Goal: Transaction & Acquisition: Purchase product/service

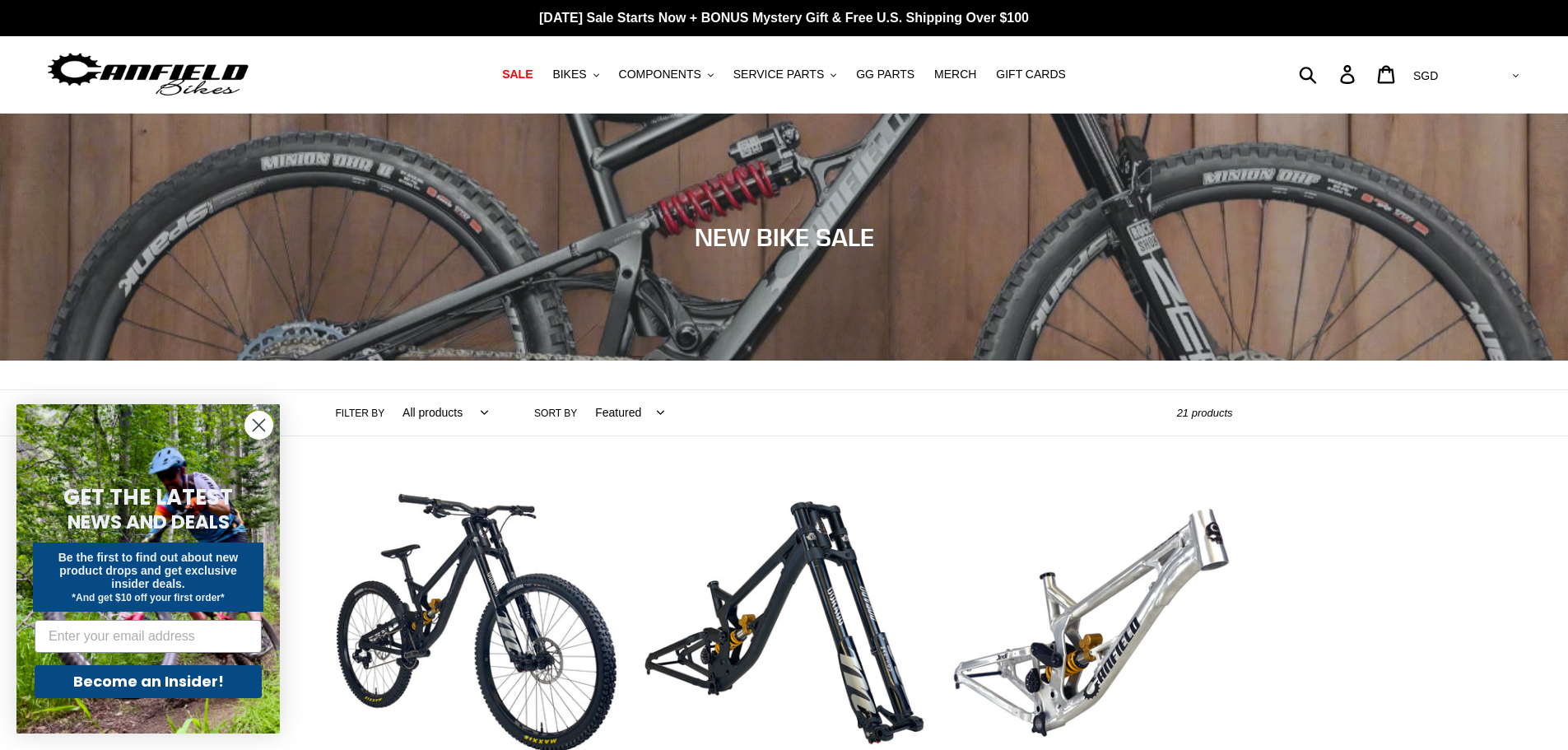
click at [207, 89] on img at bounding box center [148, 74] width 206 height 52
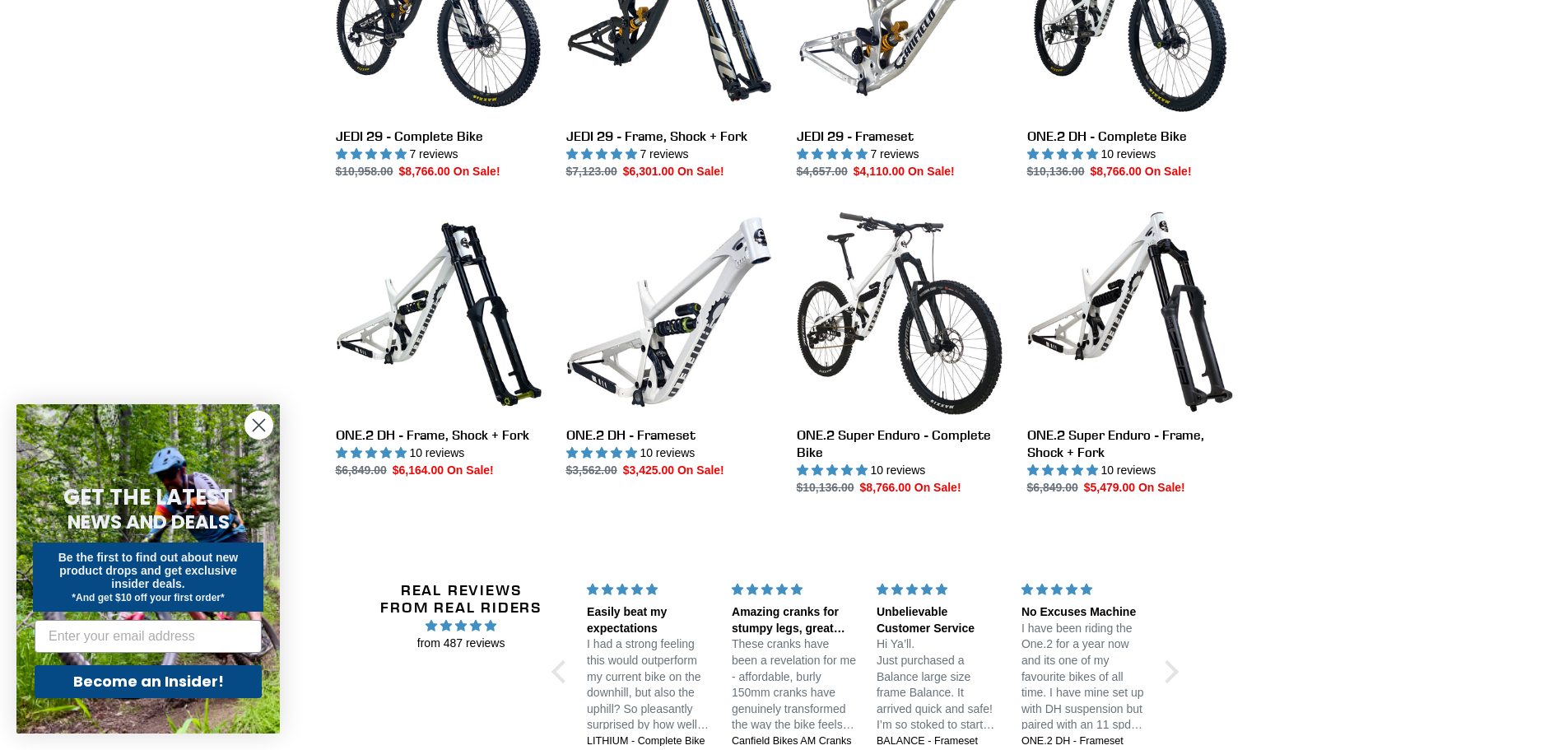
scroll to position [1565, 0]
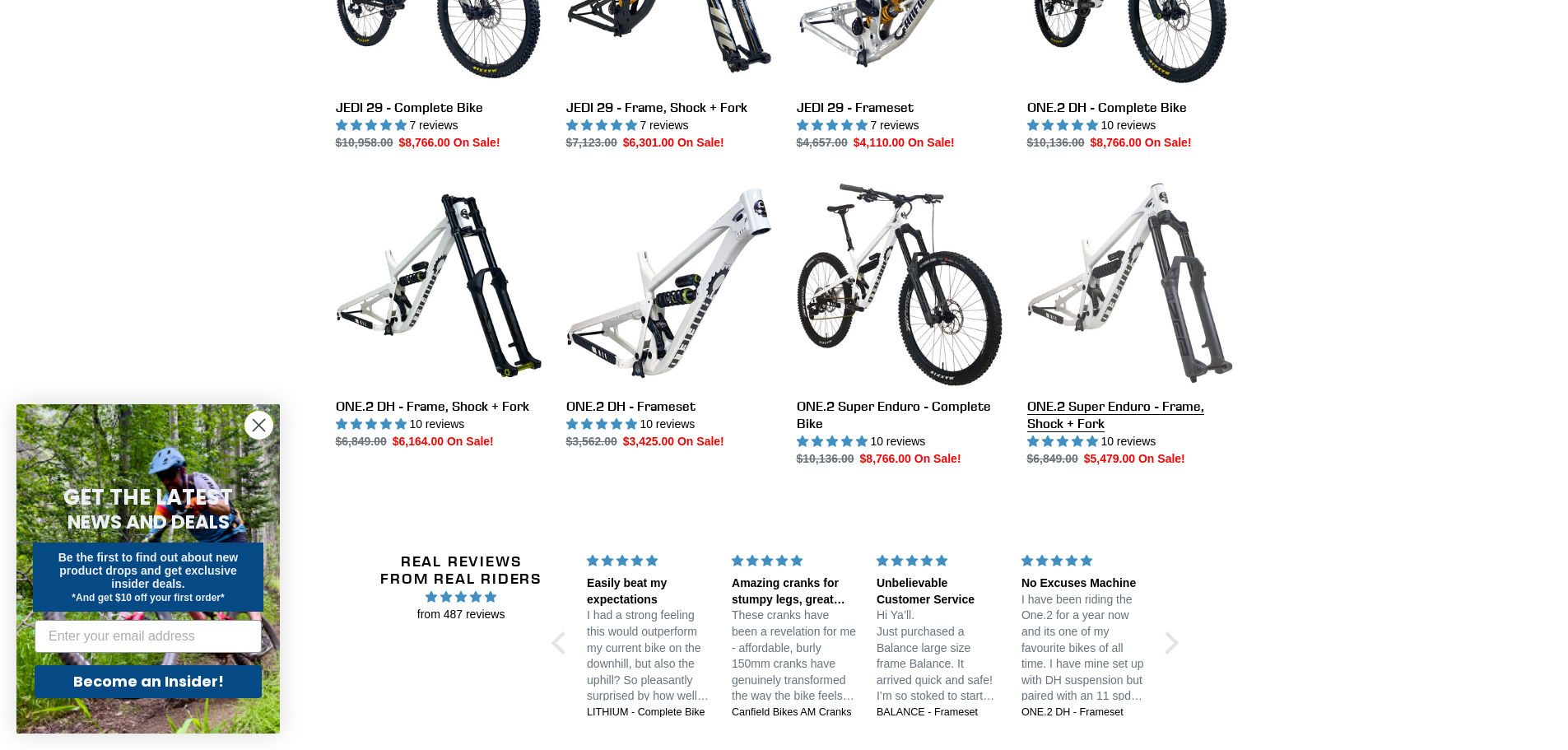
click at [1111, 295] on link "ONE.2 Super Enduro - Frame, Shock + Fork" at bounding box center [1130, 324] width 206 height 288
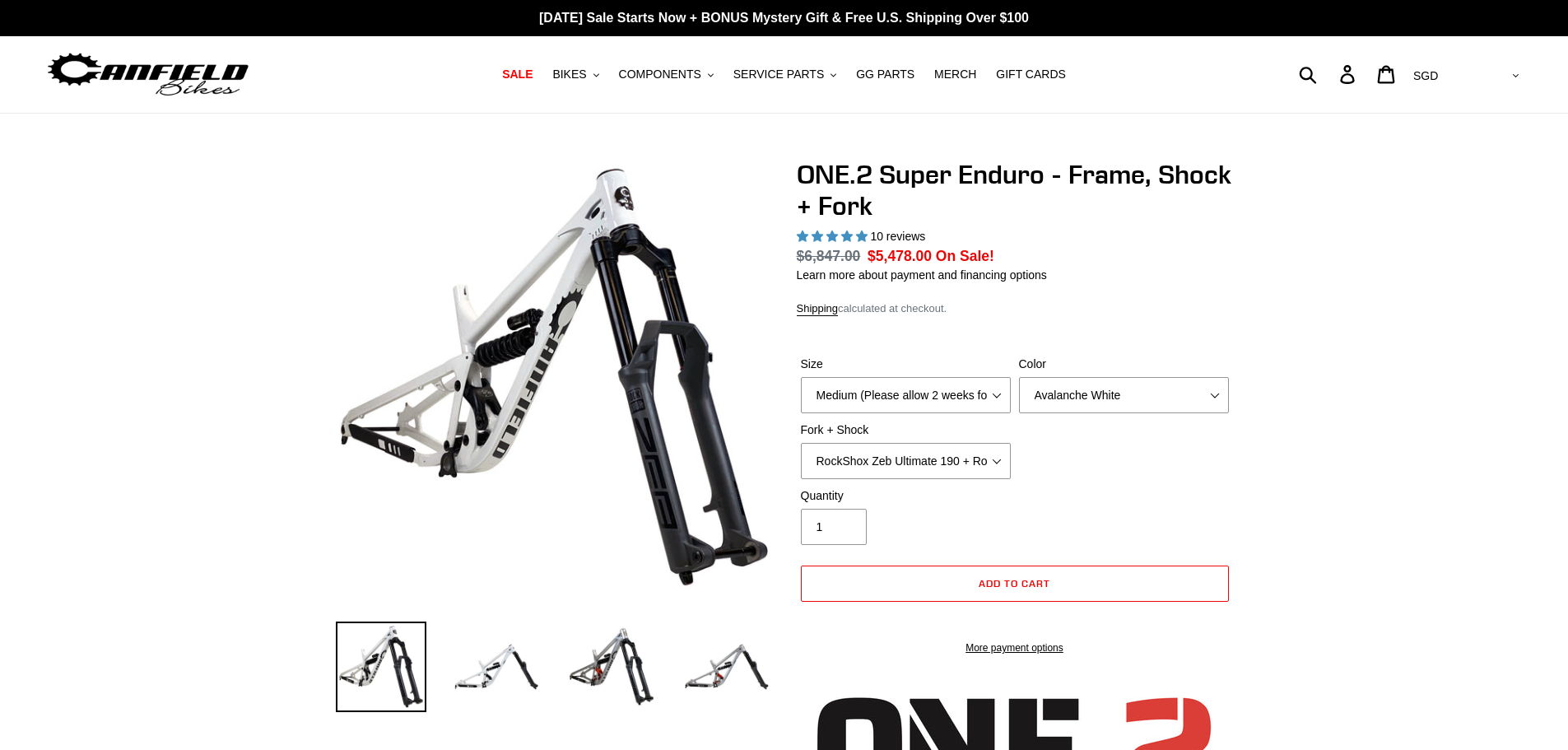
select select "highest-rating"
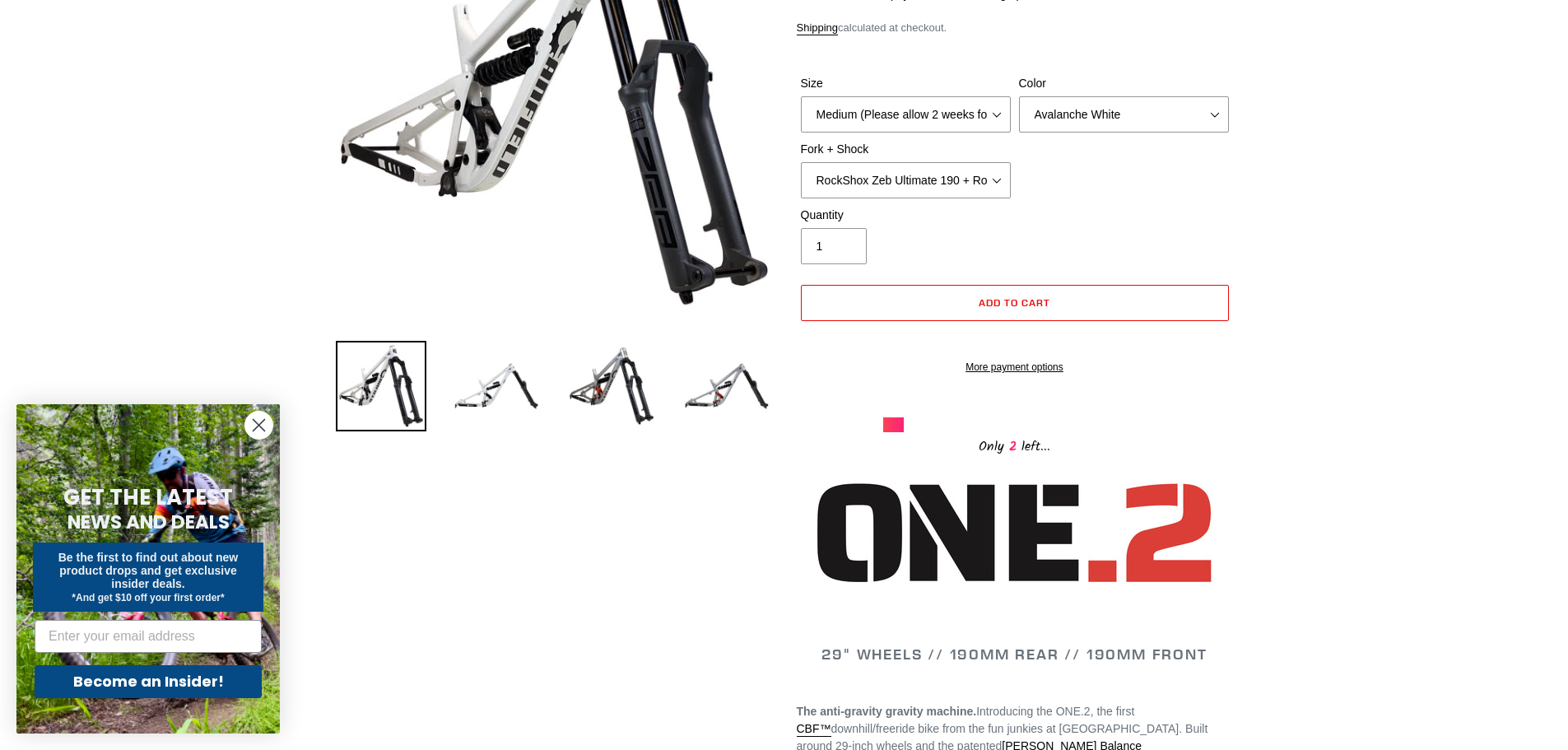
scroll to position [83, 0]
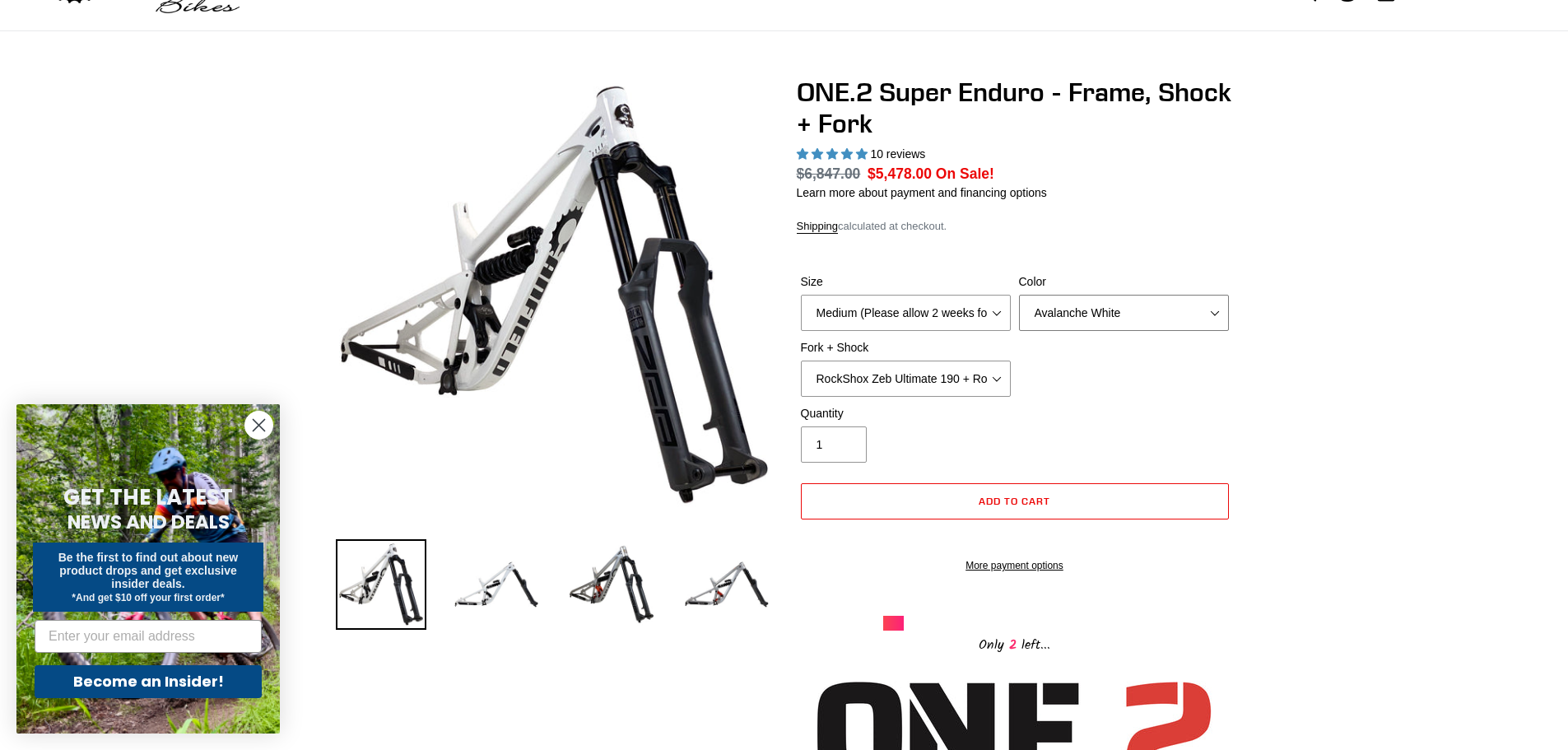
click at [1101, 319] on select "Avalanche White Bentonite Grey" at bounding box center [1123, 313] width 210 height 36
click at [929, 321] on select "Medium (Please allow 2 weeks for delivery) Large (Sold Out)" at bounding box center [906, 313] width 210 height 36
select select "Large (Sold Out)"
click at [801, 295] on select "Medium (Please allow 2 weeks for delivery) Large (Sold Out)" at bounding box center [906, 313] width 210 height 36
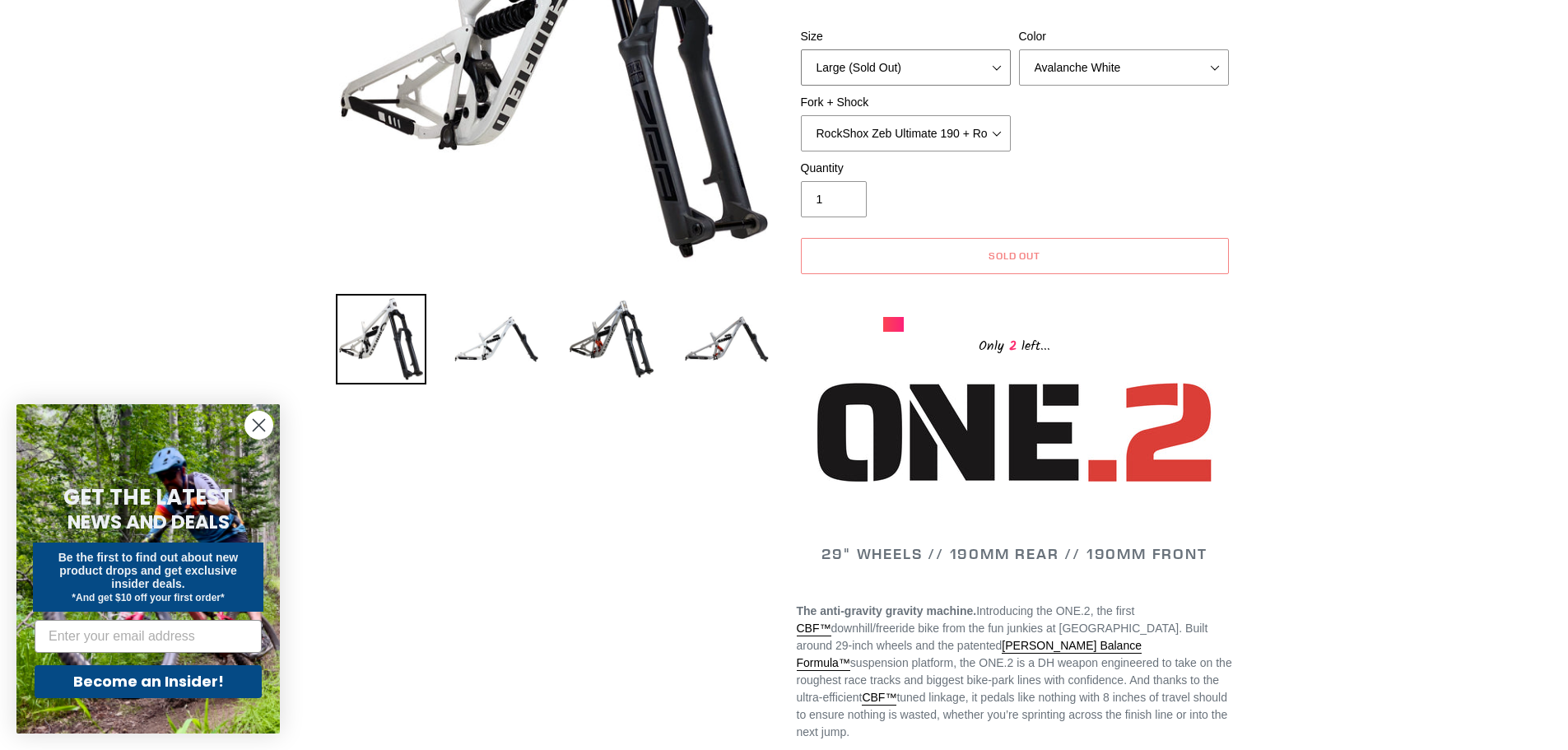
scroll to position [330, 0]
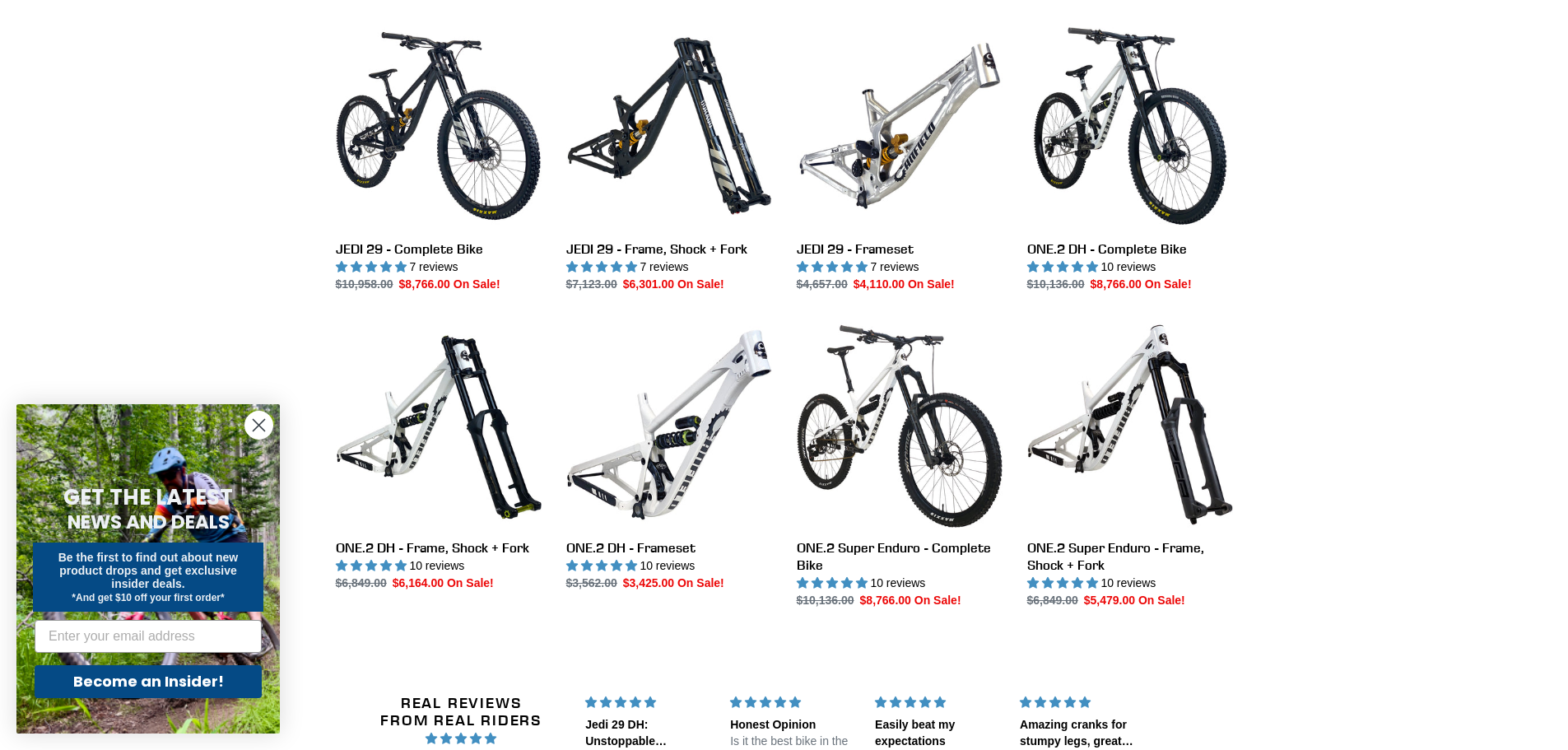
scroll to position [1153, 0]
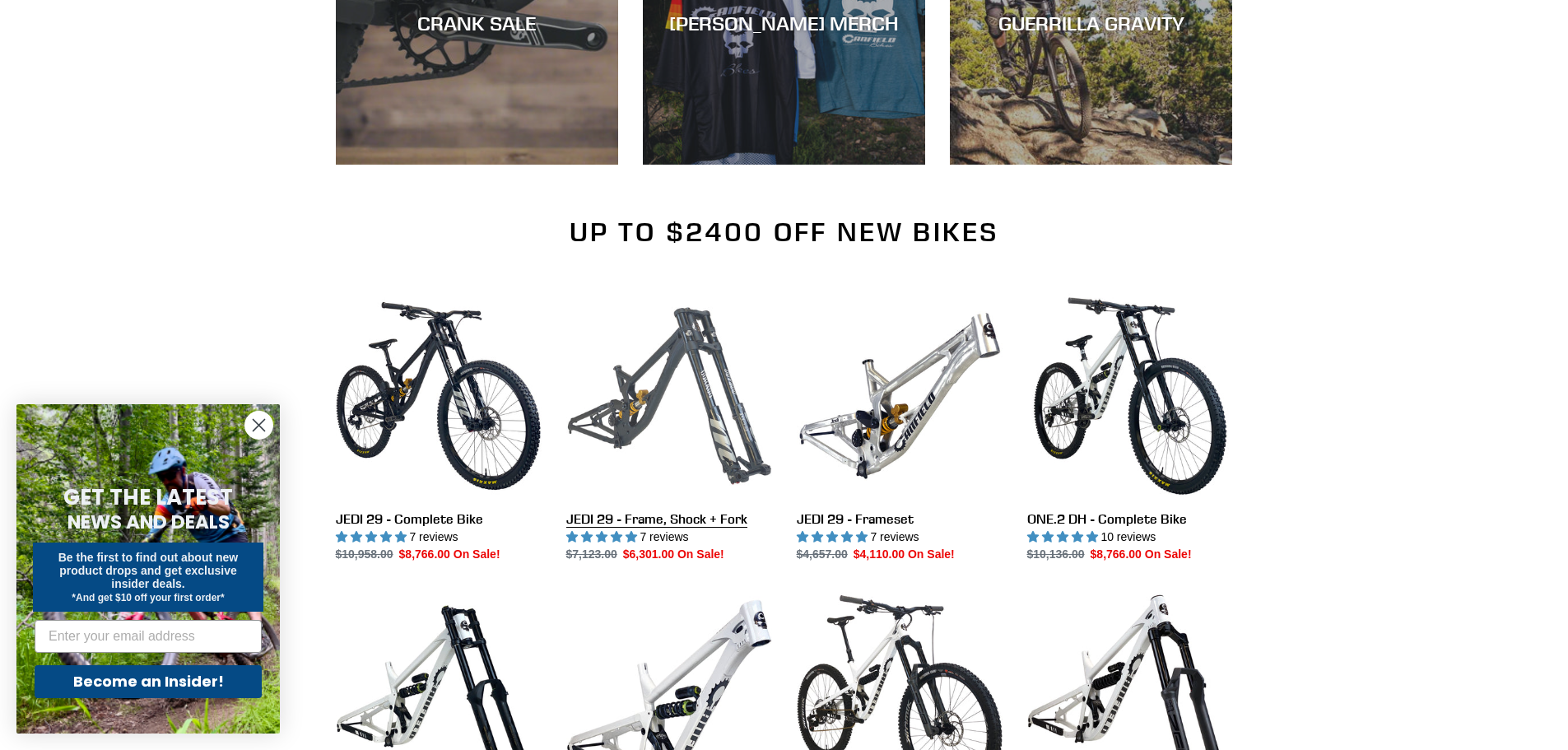
click at [669, 404] on link "JEDI 29 - Frame, Shock + Fork" at bounding box center [669, 429] width 206 height 271
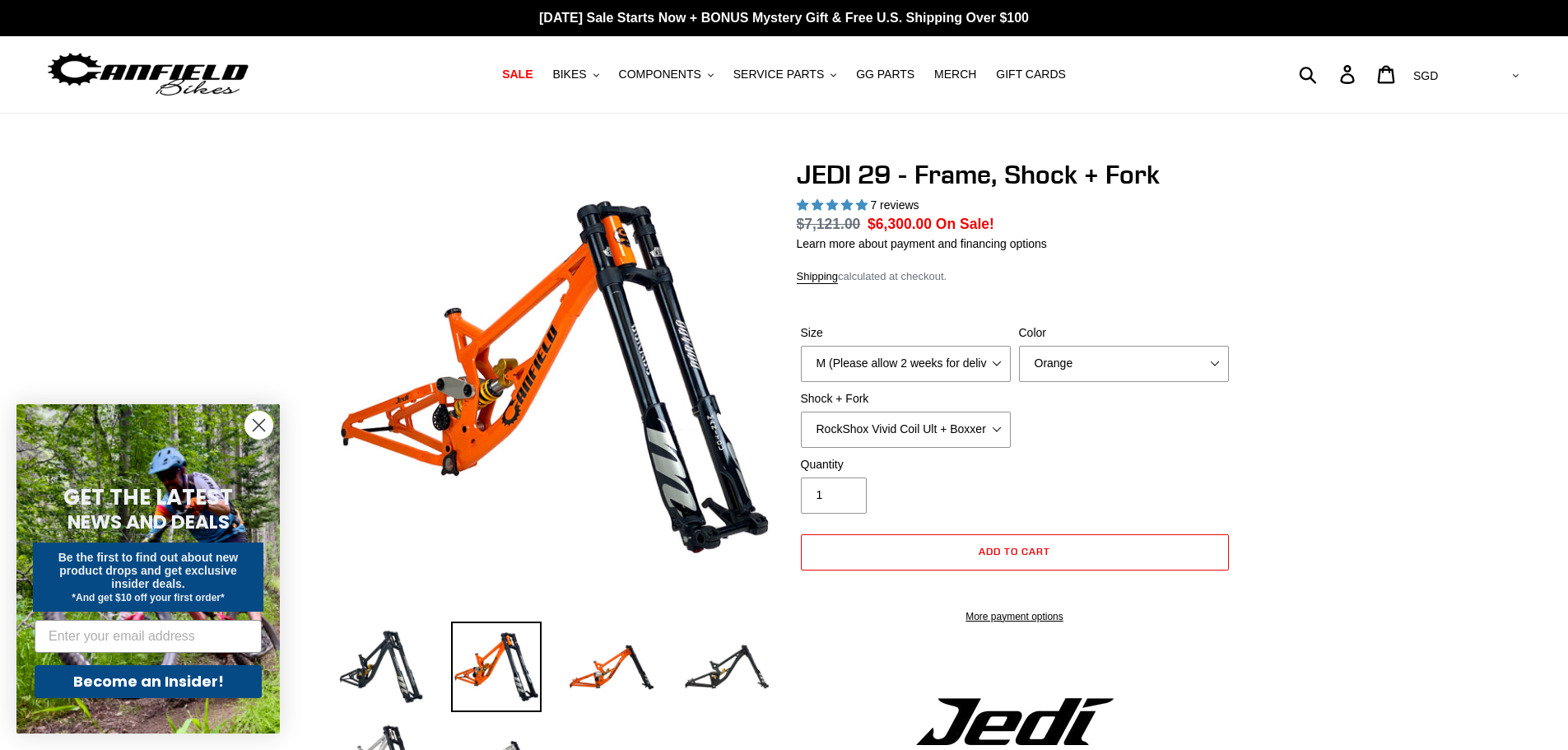
select select "highest-rating"
select select "XL"
click at [801, 346] on select "M (Please allow 2 weeks for delivery) L (Please allow 2 weeks for delivery) XL" at bounding box center [906, 364] width 210 height 36
click at [1071, 350] on select "Orange Stealth Black Raw" at bounding box center [1123, 364] width 210 height 36
click at [1019, 346] on select "Orange Stealth Black Raw" at bounding box center [1123, 364] width 210 height 36
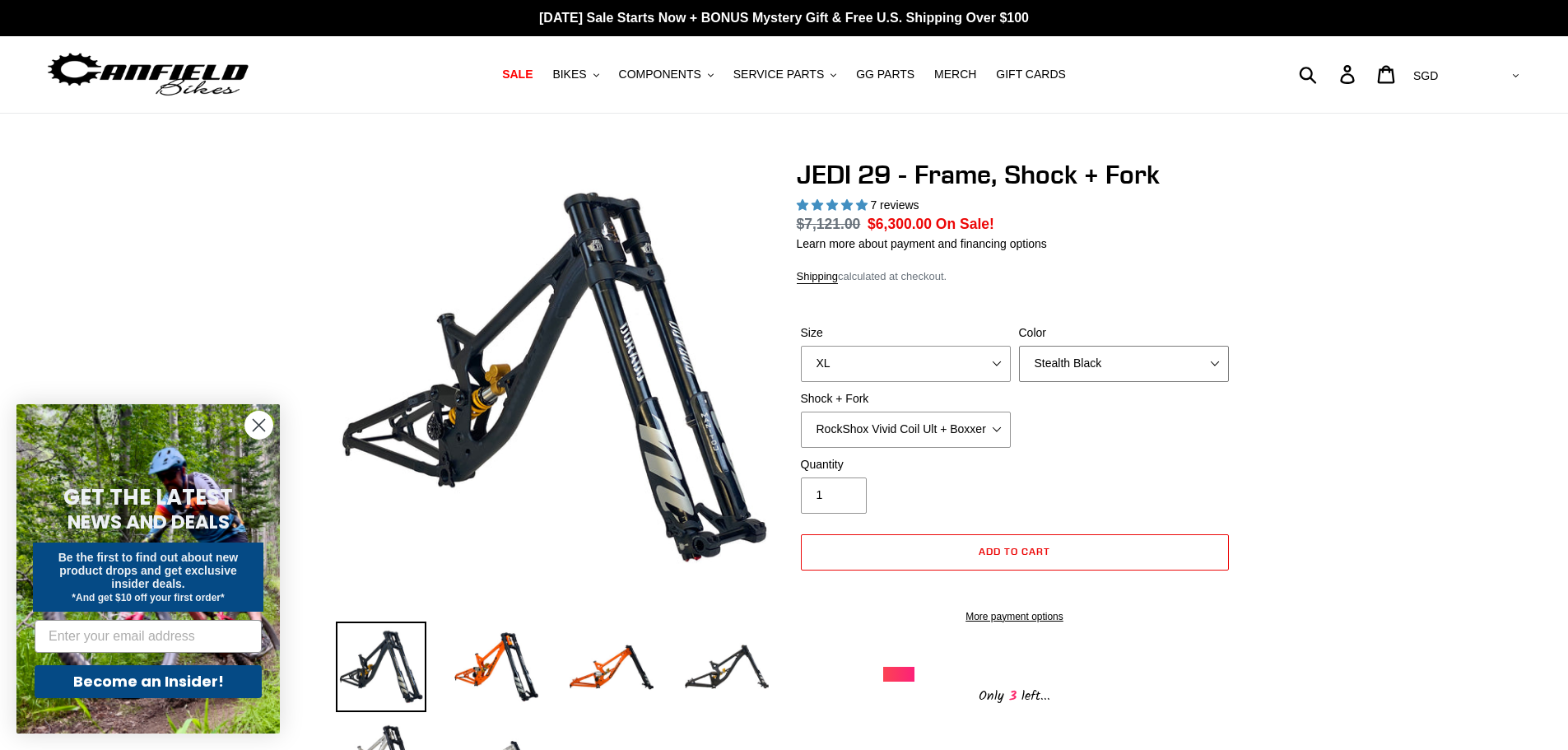
click at [1074, 358] on select "Orange Stealth Black Raw" at bounding box center [1123, 364] width 210 height 36
click at [1019, 346] on select "Orange Stealth Black Raw" at bounding box center [1123, 364] width 210 height 36
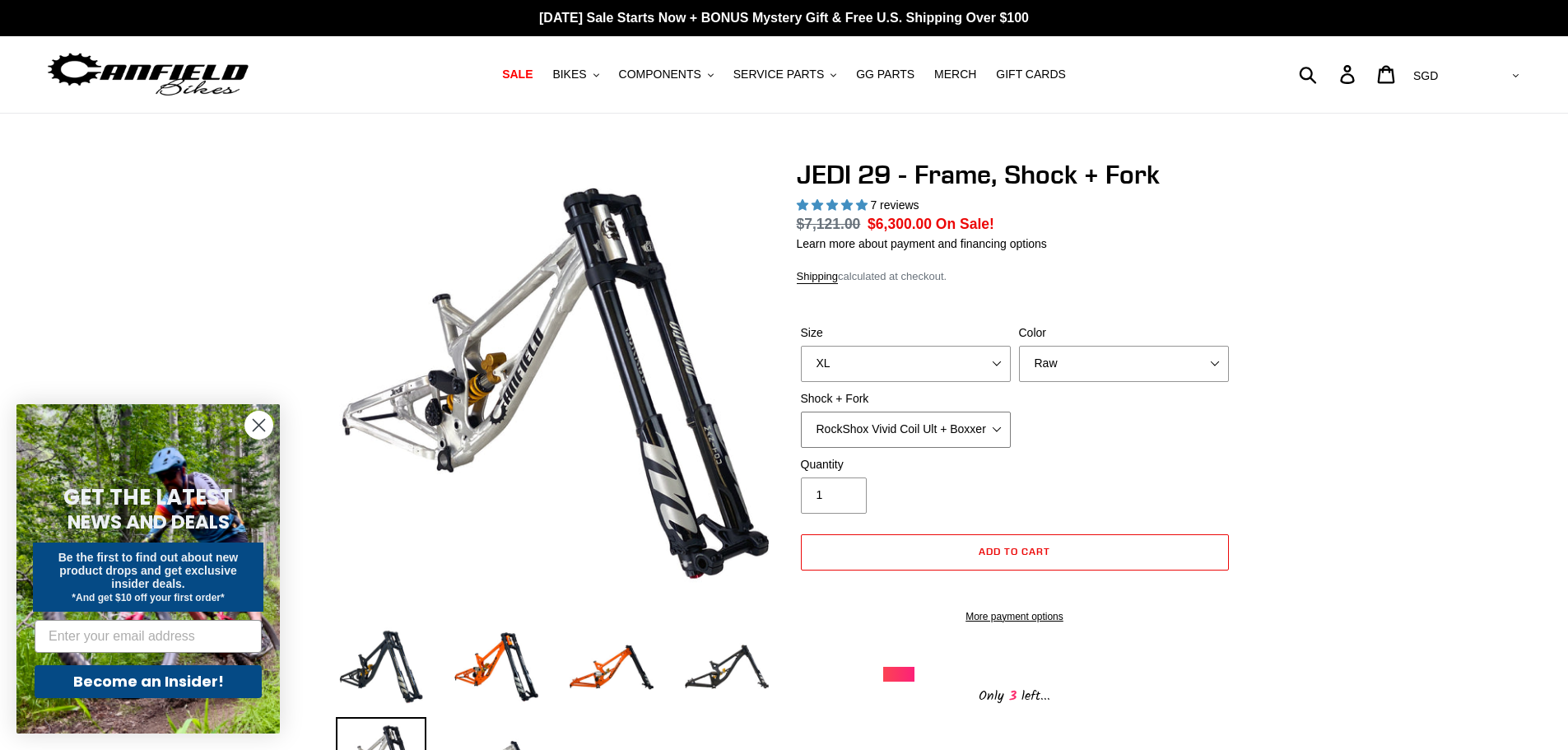
click at [965, 419] on select "RockShox Vivid Coil Ult + Boxxer RC2 C3 Ult Fox DHX2 250x75 + Fox 40 Float Grip…" at bounding box center [906, 430] width 210 height 36
click at [801, 412] on select "RockShox Vivid Coil Ult + Boxxer RC2 C3 Ult Fox DHX2 250x75 + Fox 40 Float Grip…" at bounding box center [906, 430] width 210 height 36
click at [1093, 361] on select "Orange Stealth Black Raw" at bounding box center [1123, 364] width 210 height 36
click at [1019, 346] on select "Orange Stealth Black Raw" at bounding box center [1123, 364] width 210 height 36
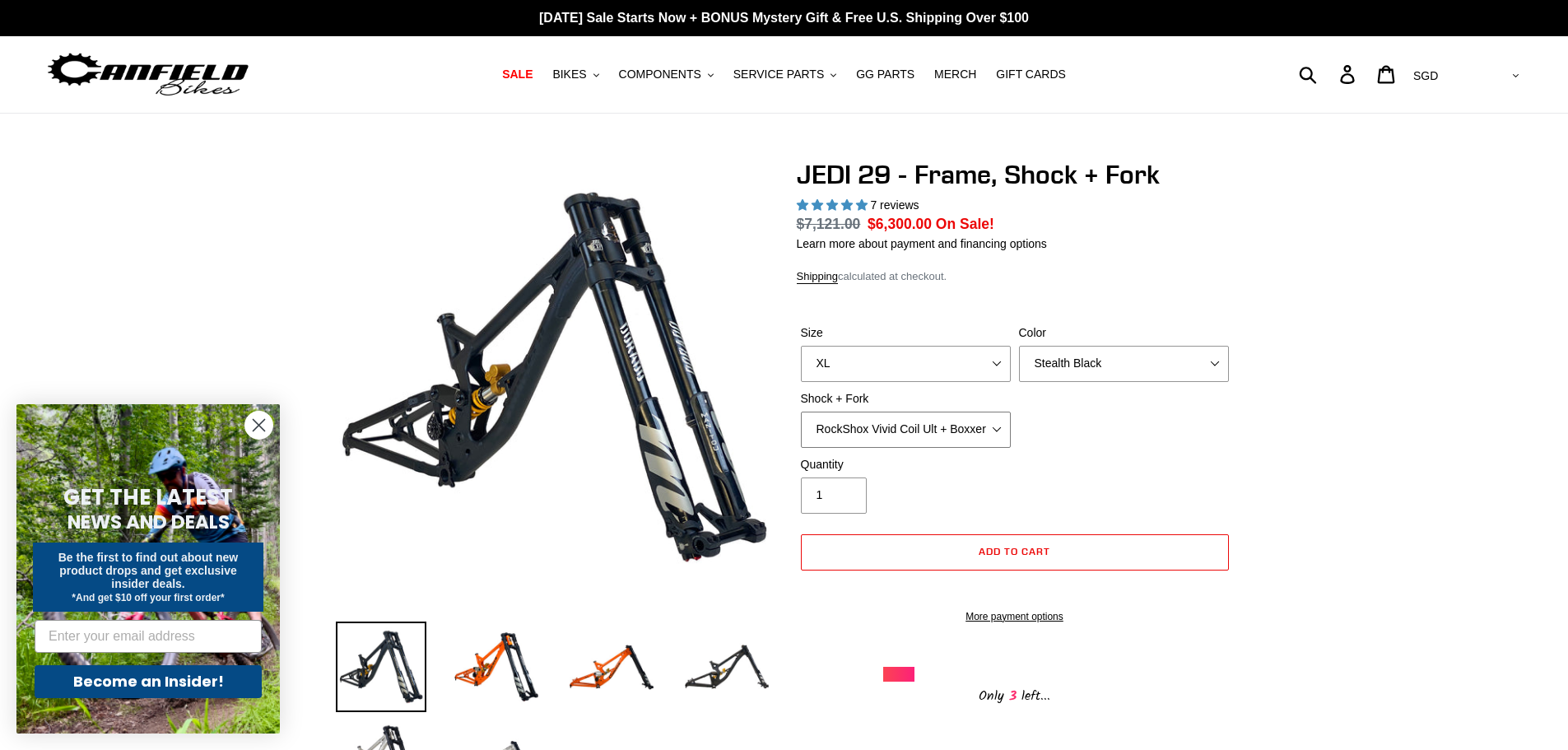
click at [926, 430] on select "RockShox Vivid Coil Ult + Boxxer RC2 C3 Ult Fox DHX2 250x75 + Fox 40 Float Grip…" at bounding box center [906, 430] width 210 height 36
click at [1083, 372] on select "Orange Stealth Black Raw" at bounding box center [1123, 364] width 210 height 36
select select "Raw"
click at [1019, 346] on select "Orange Stealth Black Raw" at bounding box center [1123, 364] width 210 height 36
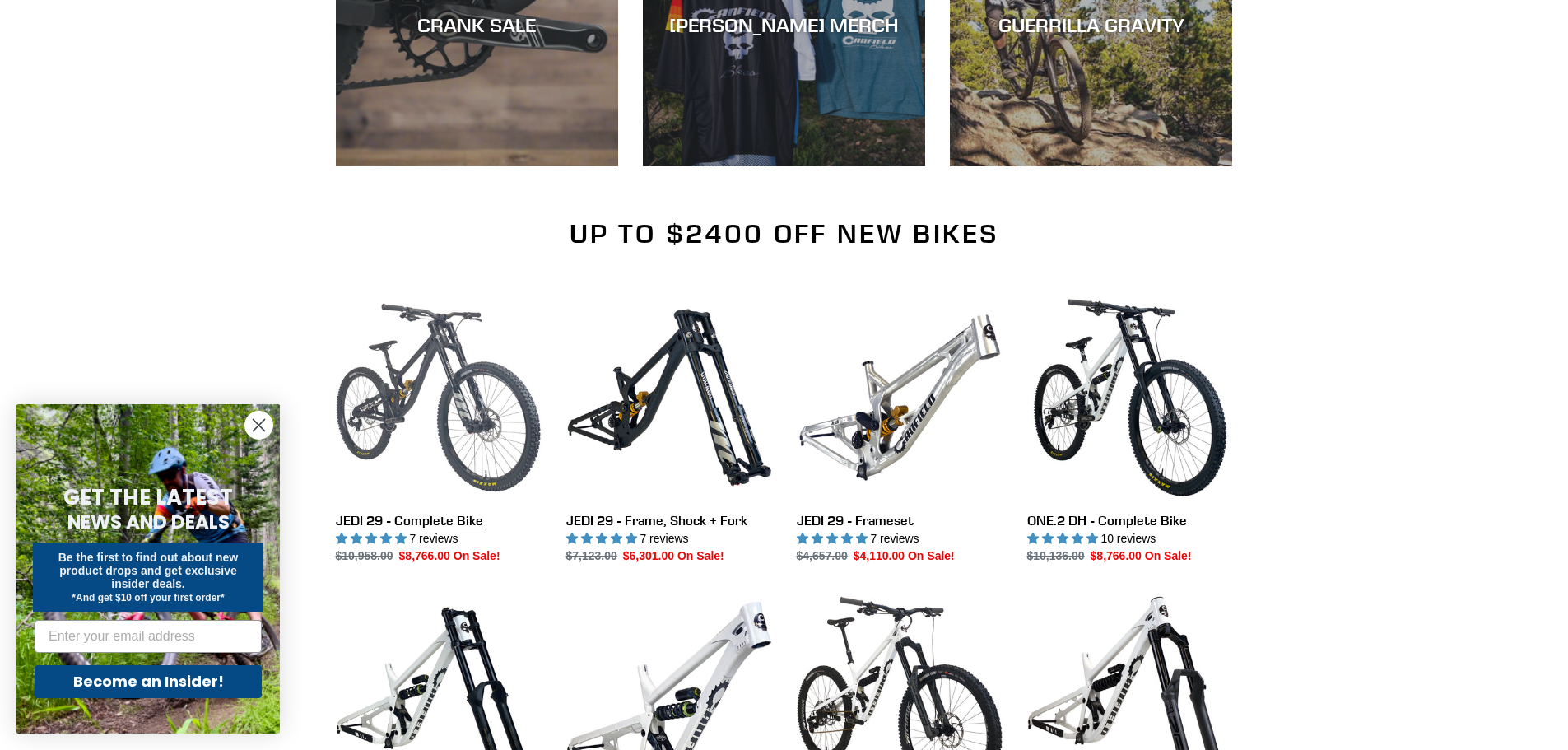
scroll to position [1153, 0]
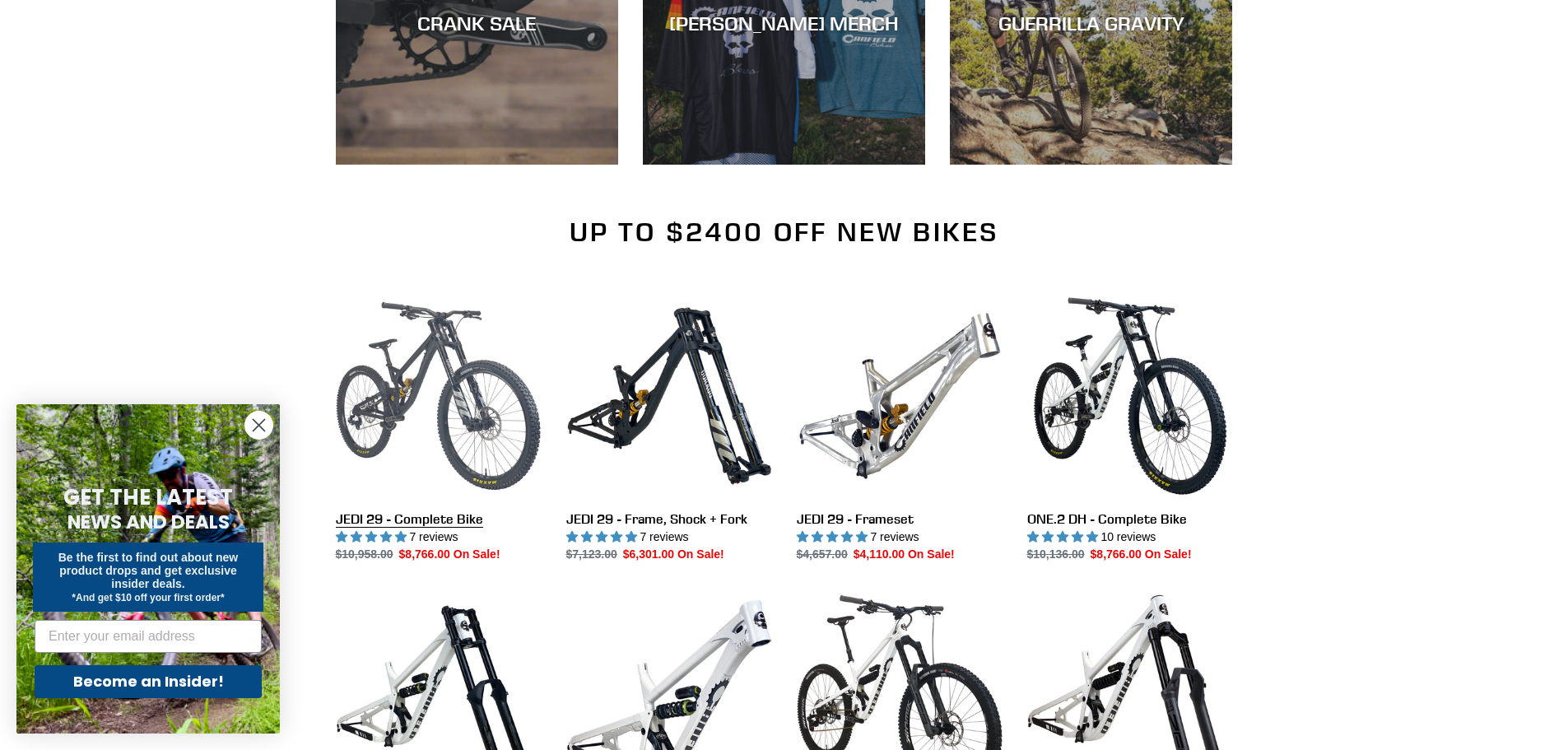
click at [414, 379] on link "JEDI 29 - Complete Bike" at bounding box center [438, 429] width 206 height 271
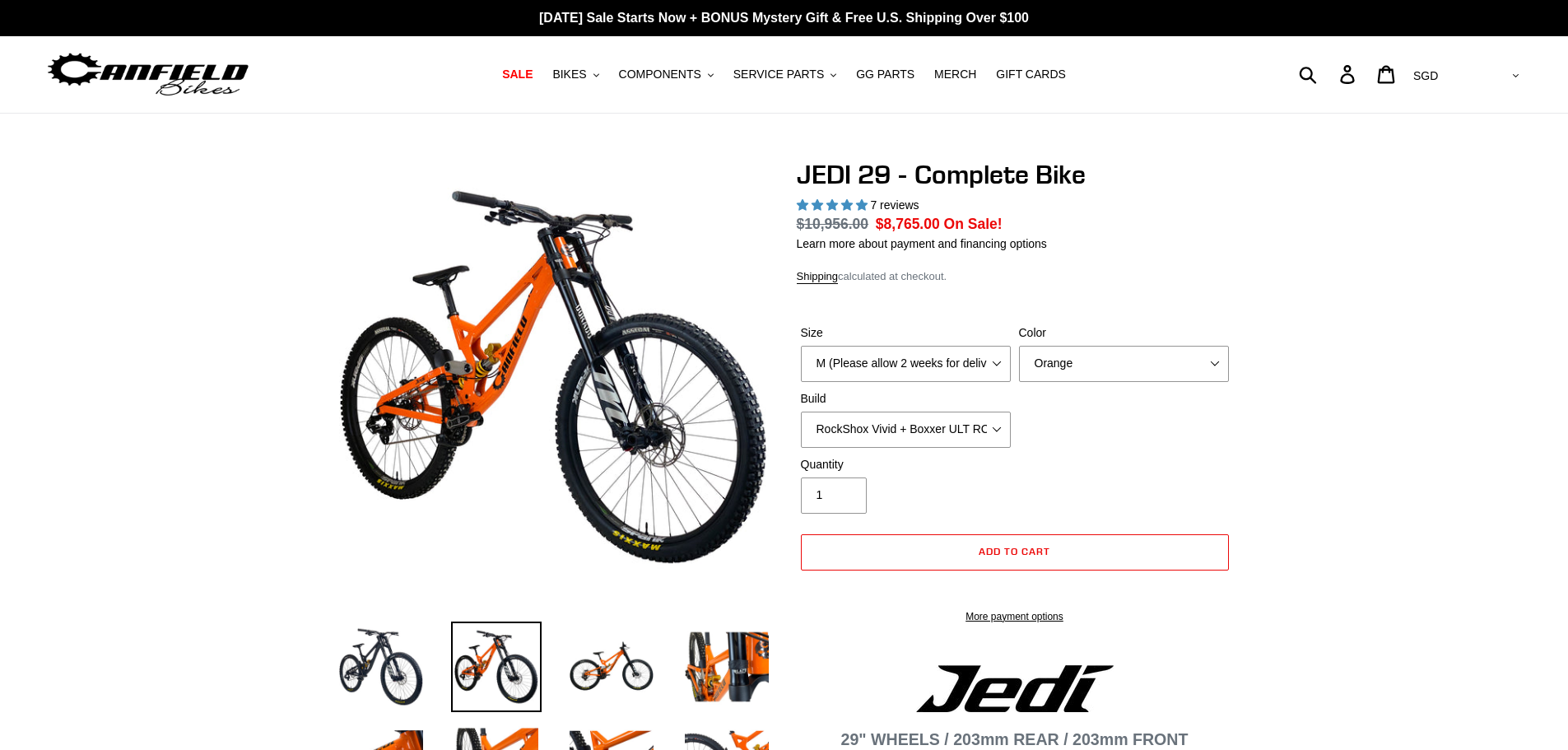
select select "highest-rating"
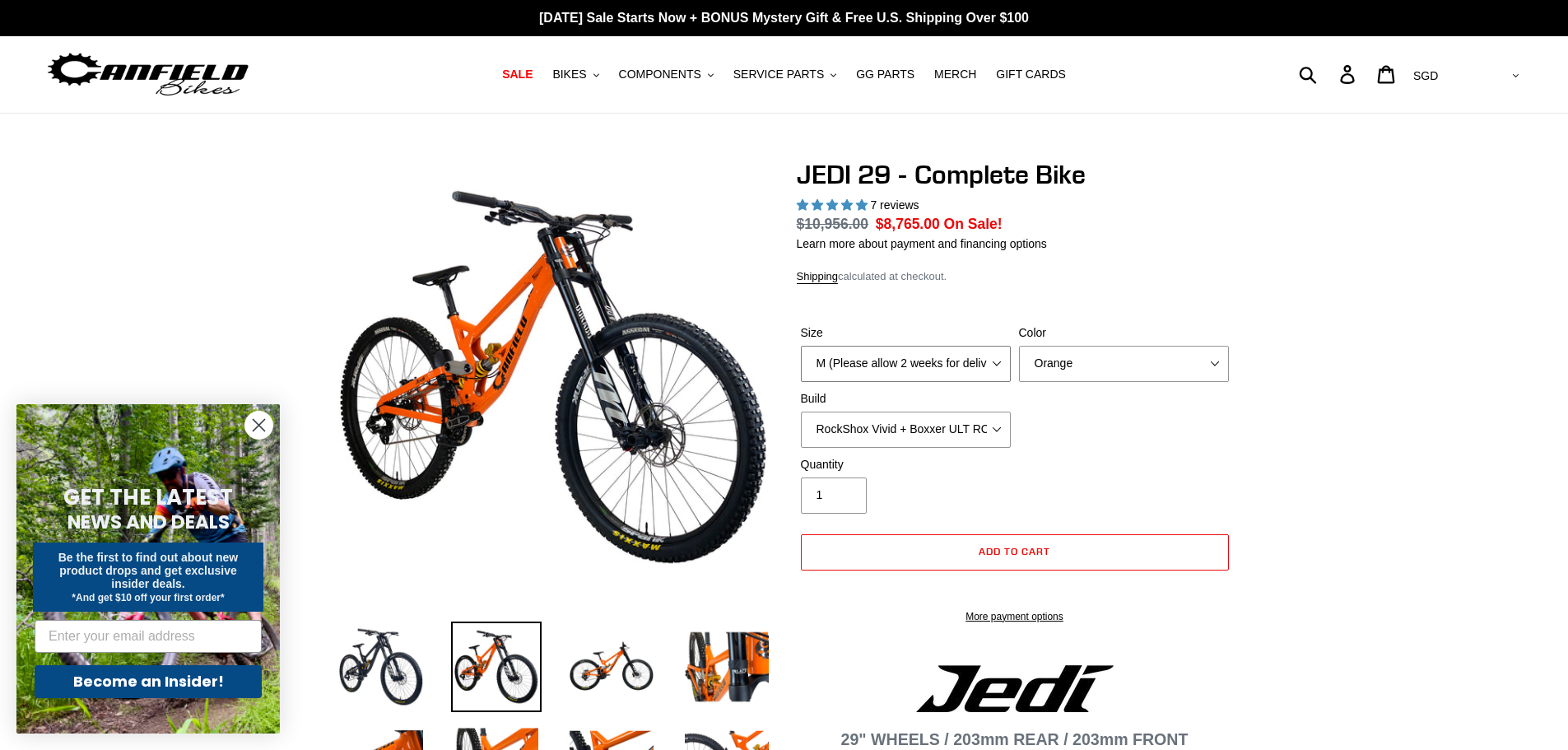
click at [936, 368] on select "M (Please allow 2 weeks for delivery) L (Please allow 2 weeks for delivery) XL …" at bounding box center [906, 364] width 210 height 36
select select "XL (Please allow 2 weeks for delivery)"
click at [801, 346] on select "M (Please allow 2 weeks for delivery) L (Please allow 2 weeks for delivery) XL …" at bounding box center [906, 364] width 210 height 36
click at [1088, 368] on select "Orange Stealth Black Raw" at bounding box center [1123, 364] width 210 height 36
select select "Raw"
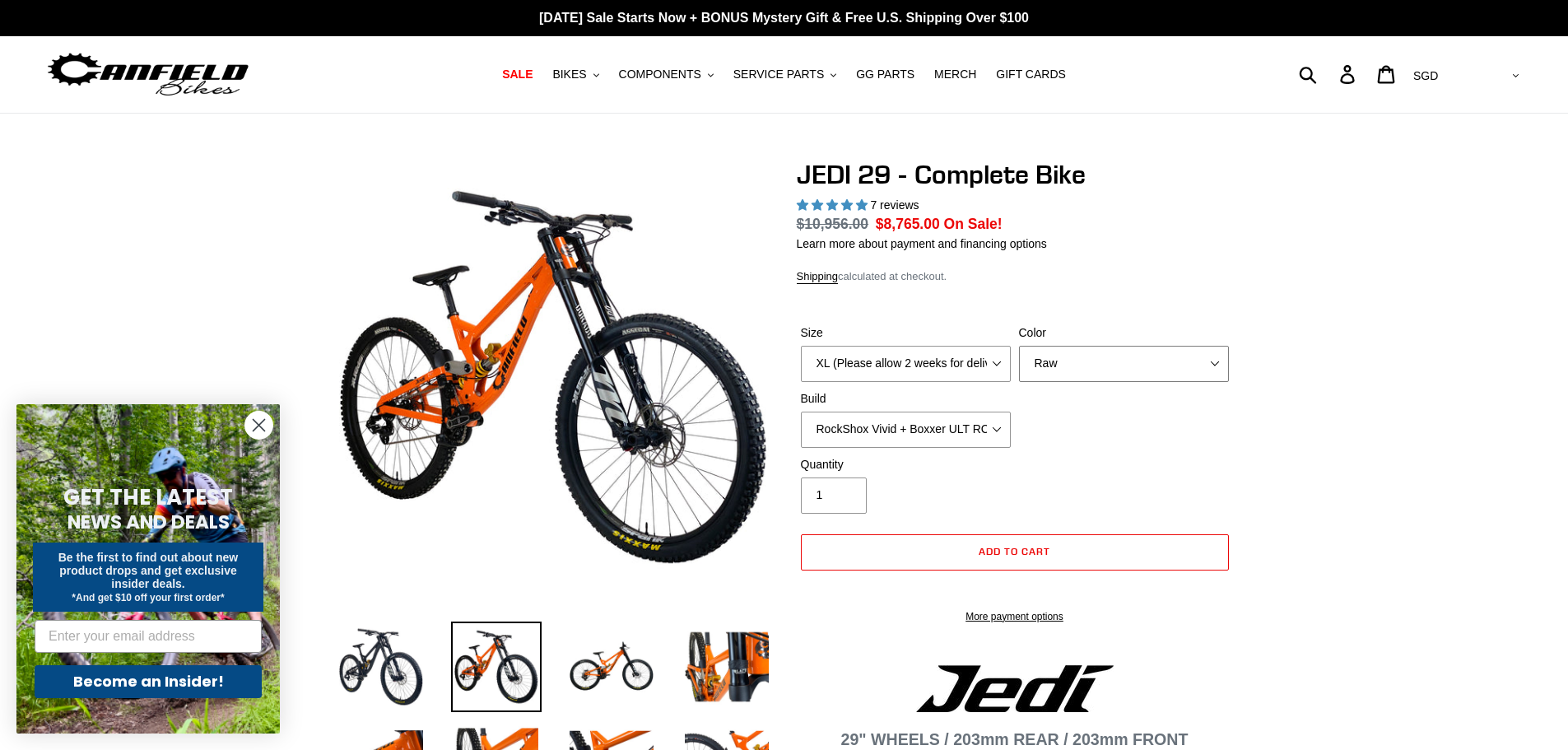
click at [1019, 346] on select "Orange Stealth Black Raw" at bounding box center [1123, 364] width 210 height 36
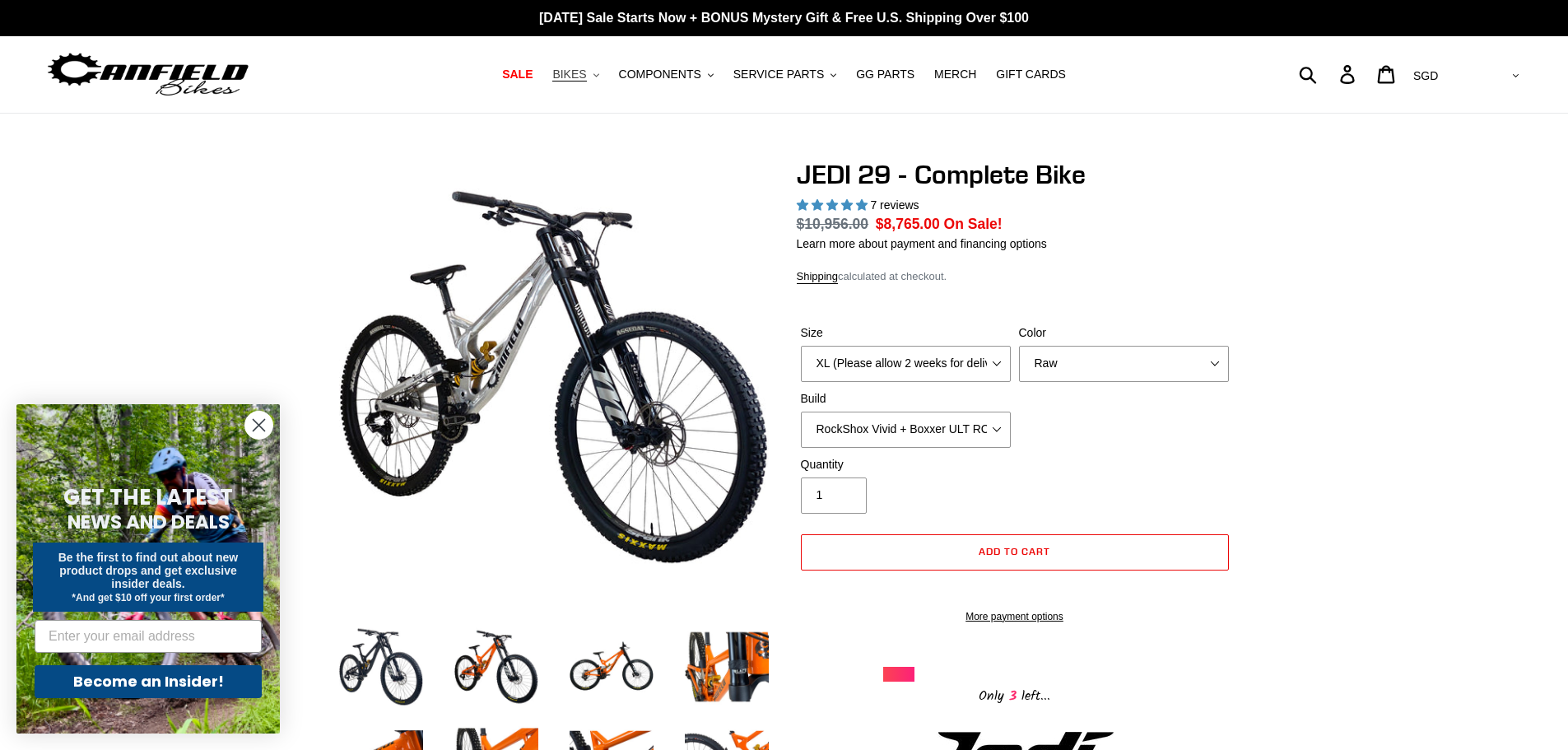
click at [586, 70] on span "BIKES" at bounding box center [569, 74] width 34 height 14
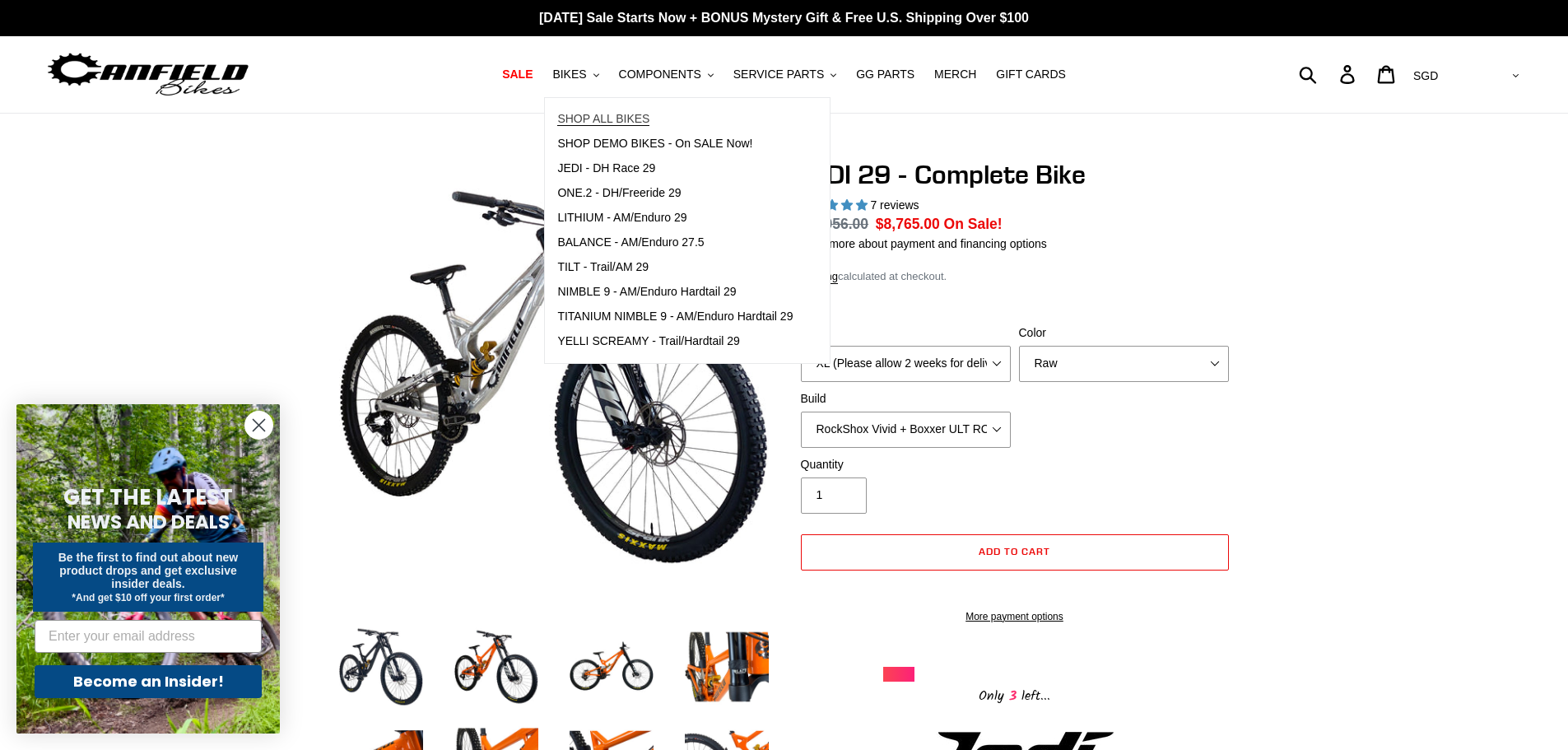
click at [629, 114] on span "SHOP ALL BIKES" at bounding box center [603, 118] width 93 height 14
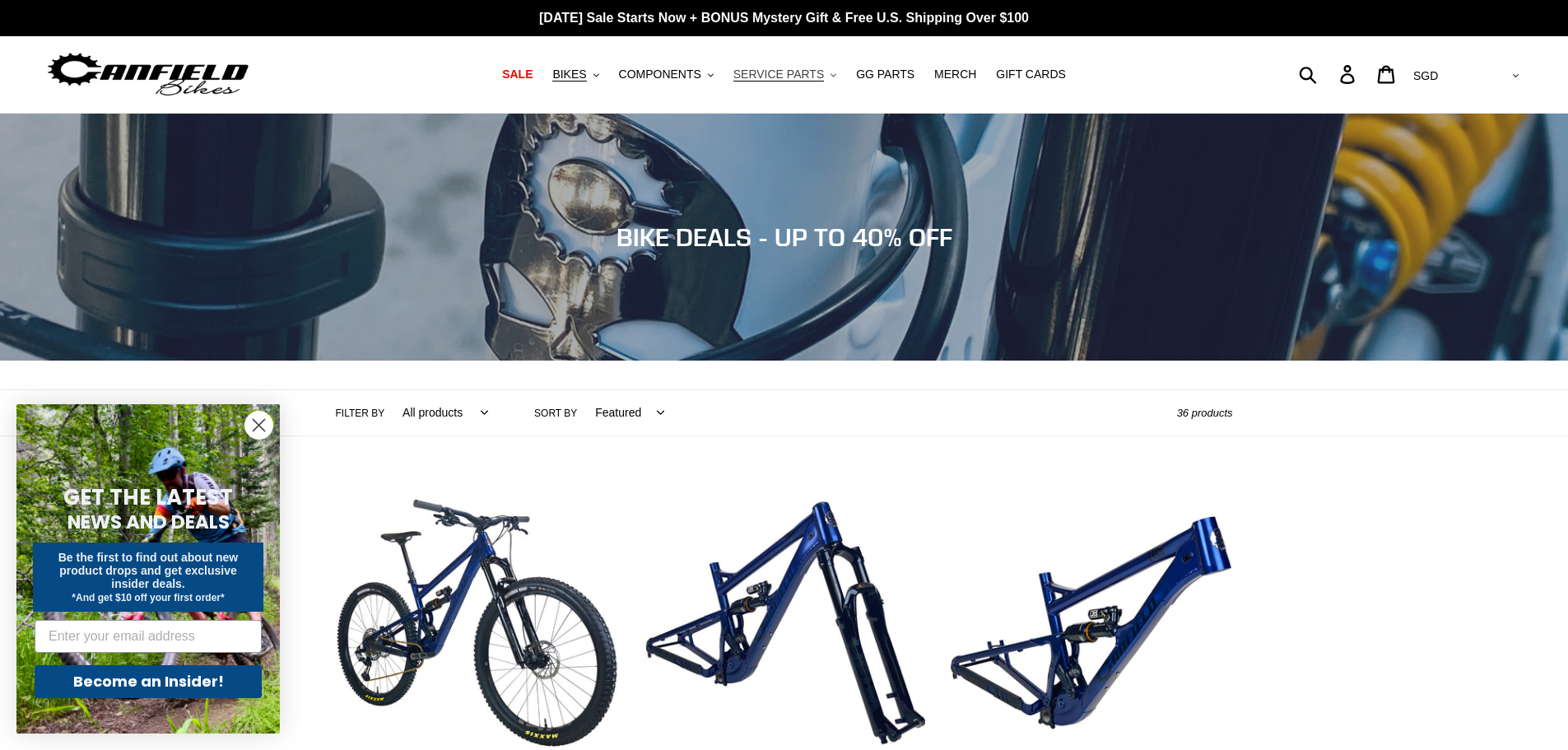
click at [791, 76] on span "SERVICE PARTS" at bounding box center [779, 74] width 91 height 14
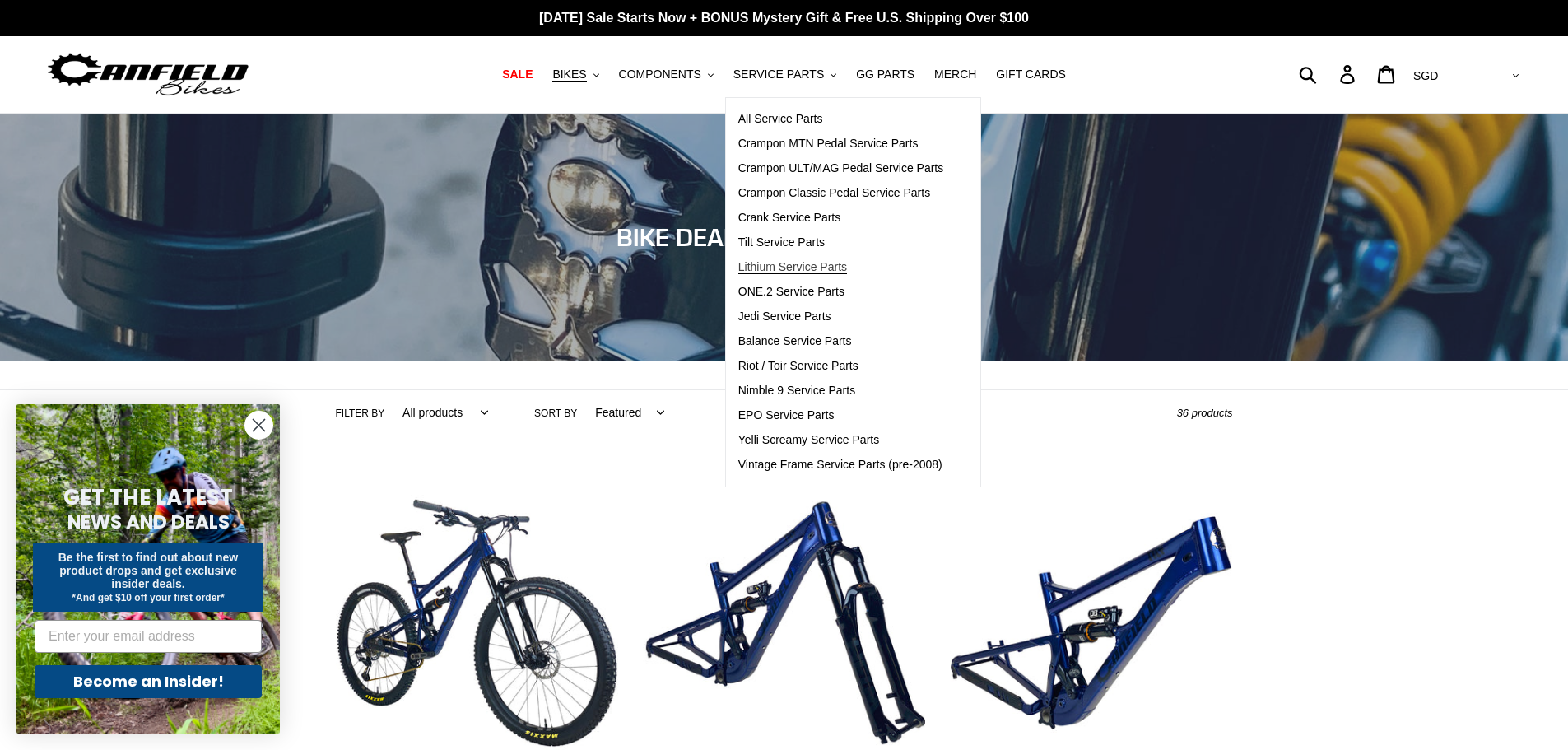
click at [799, 265] on span "Lithium Service Parts" at bounding box center [793, 267] width 109 height 14
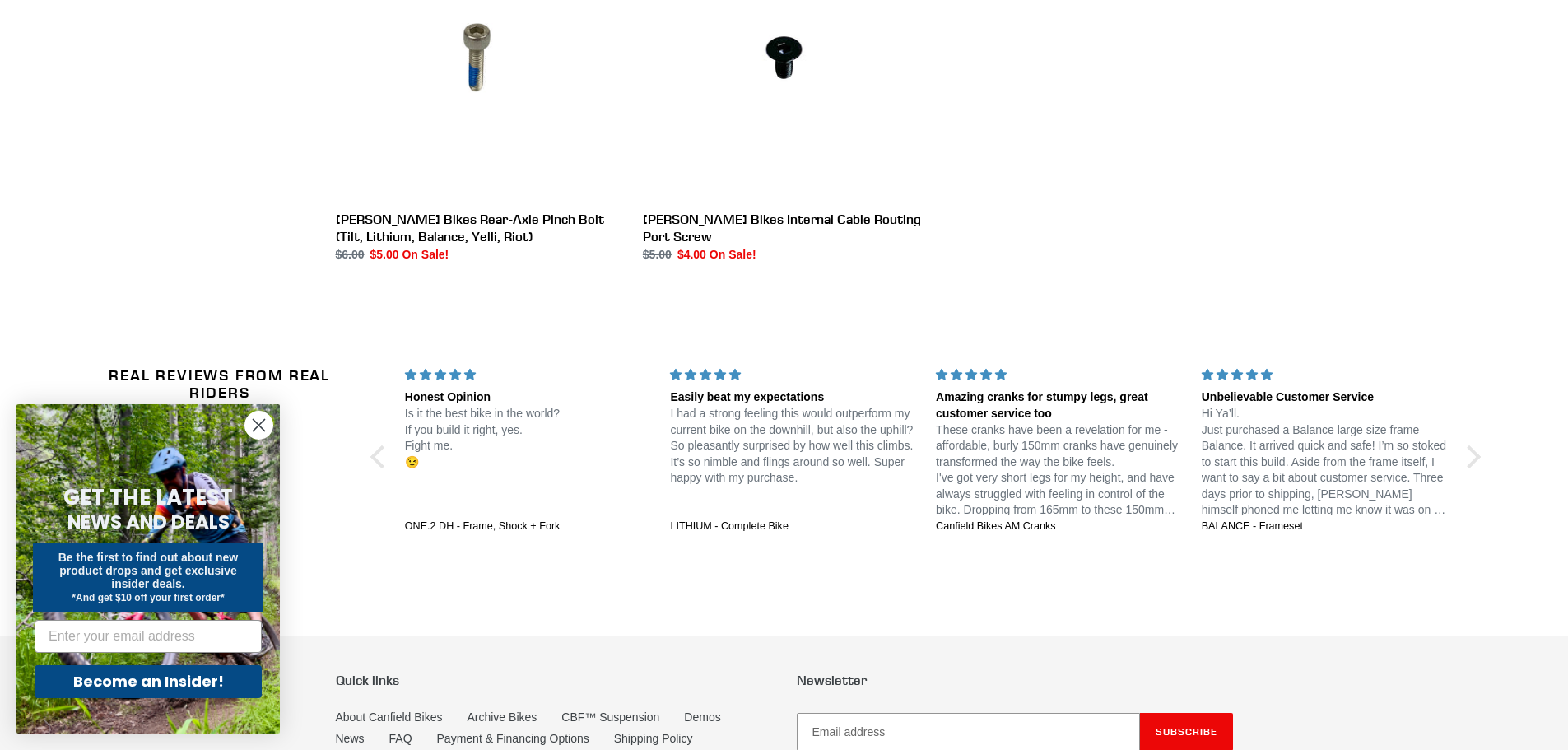
scroll to position [2142, 0]
